Goal: Information Seeking & Learning: Learn about a topic

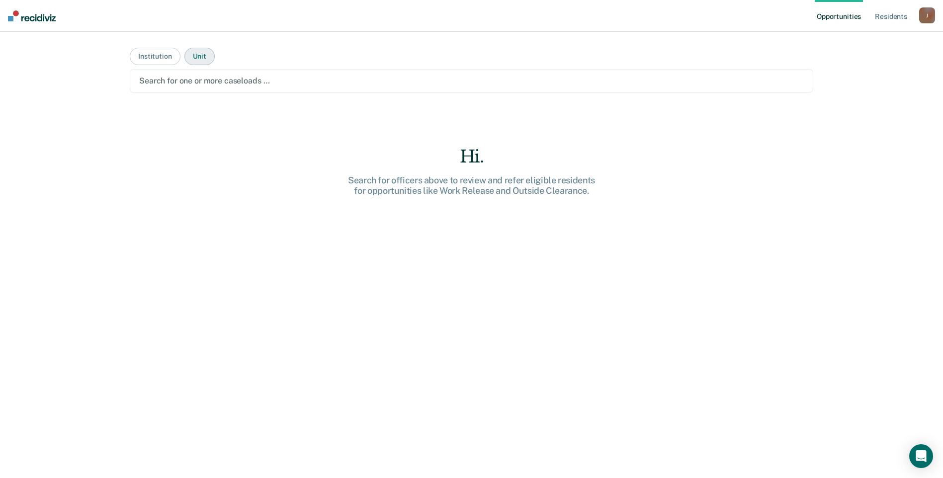
click at [194, 53] on button "Unit" at bounding box center [199, 56] width 30 height 17
click at [156, 57] on button "Institution" at bounding box center [155, 56] width 50 height 17
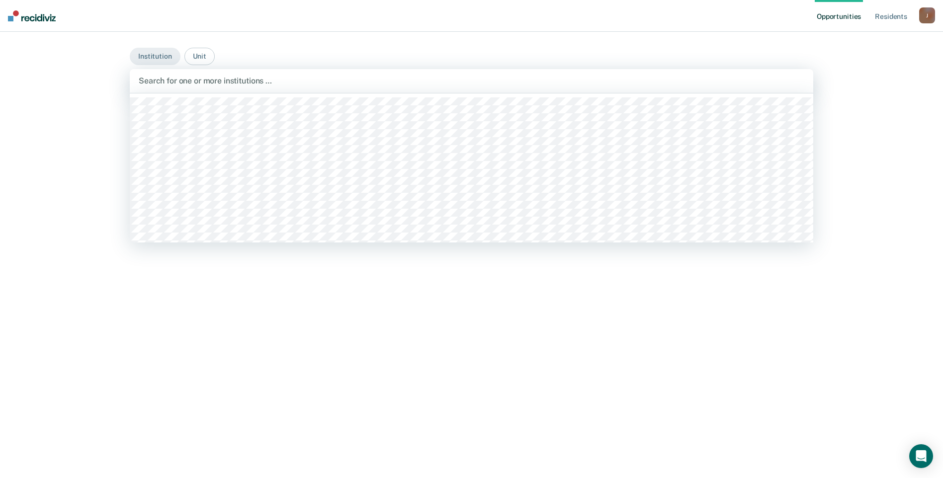
click at [364, 92] on div "Search for one or more institutions …" at bounding box center [471, 81] width 683 height 24
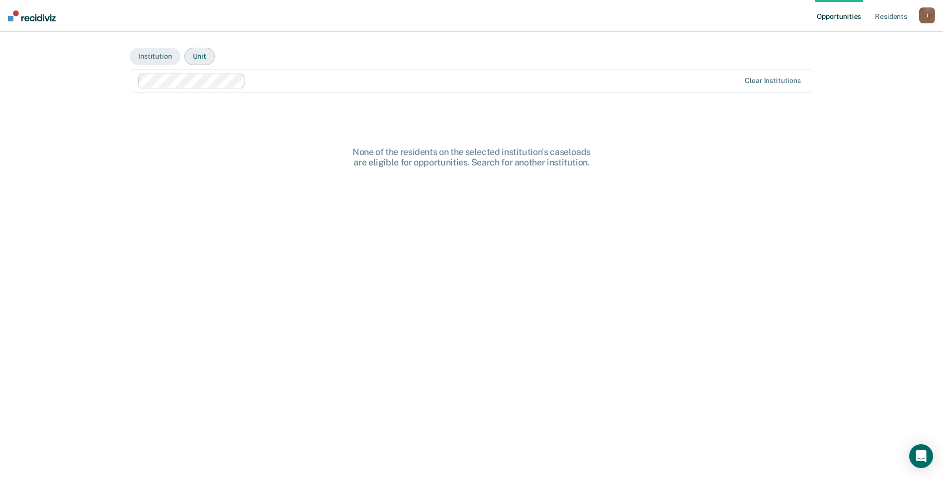
click at [205, 58] on button "Unit" at bounding box center [199, 56] width 30 height 17
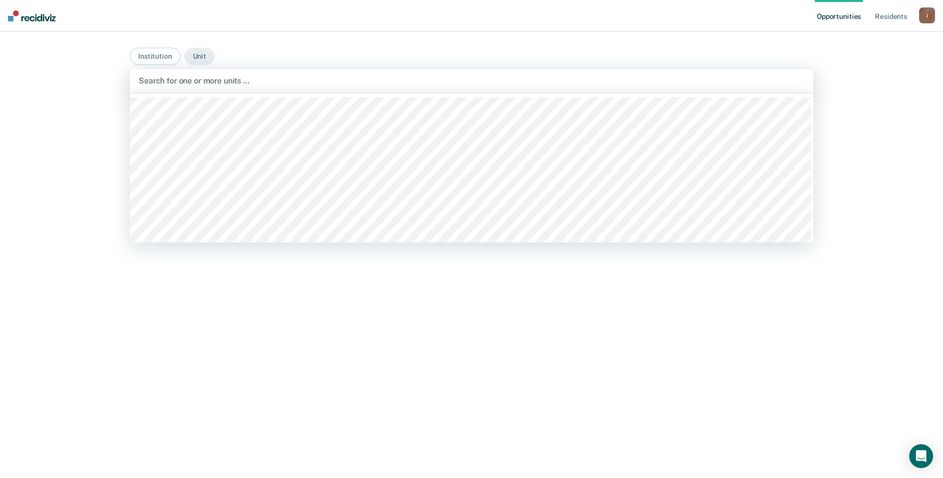
click at [228, 80] on div at bounding box center [471, 80] width 665 height 11
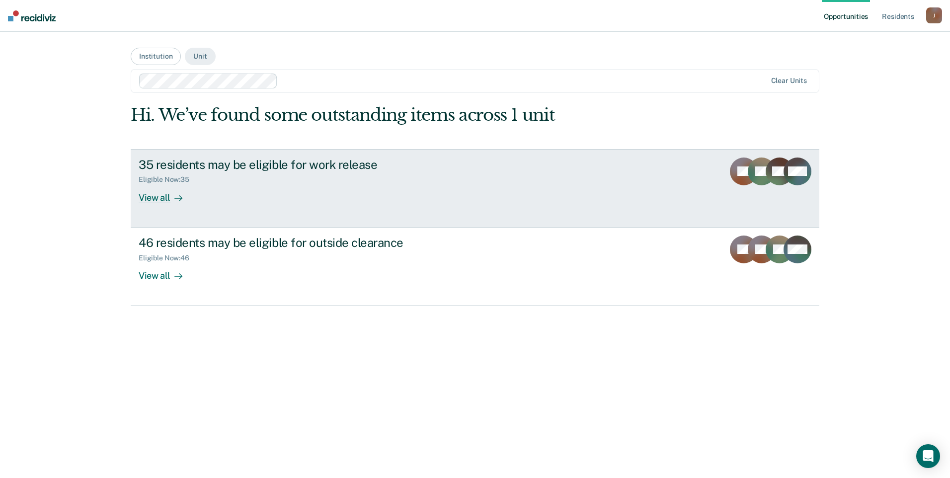
click at [148, 196] on div "View all" at bounding box center [167, 193] width 56 height 19
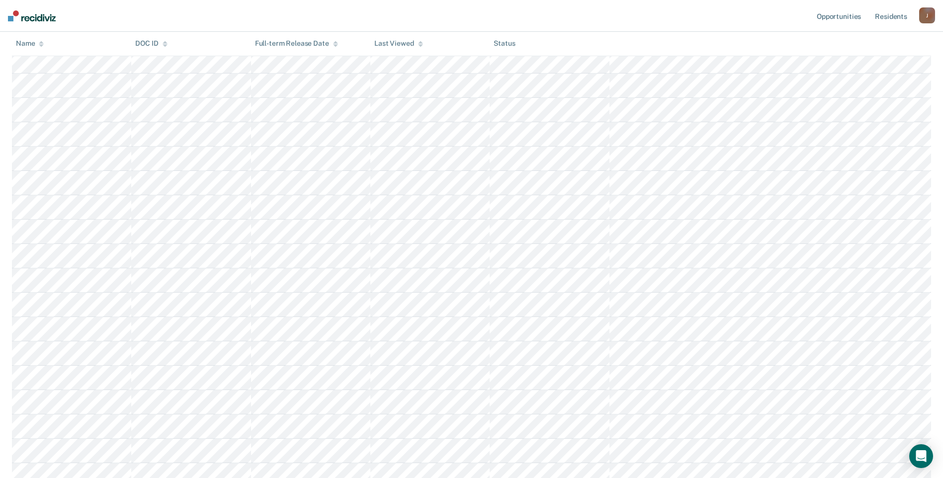
scroll to position [646, 0]
